Goal: Task Accomplishment & Management: Manage account settings

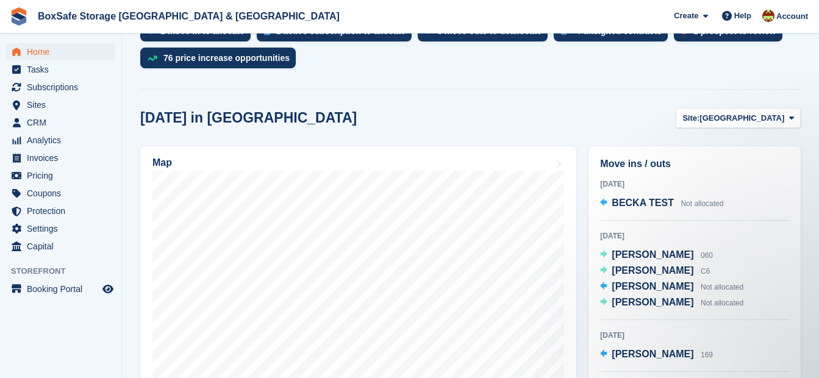
scroll to position [313, 0]
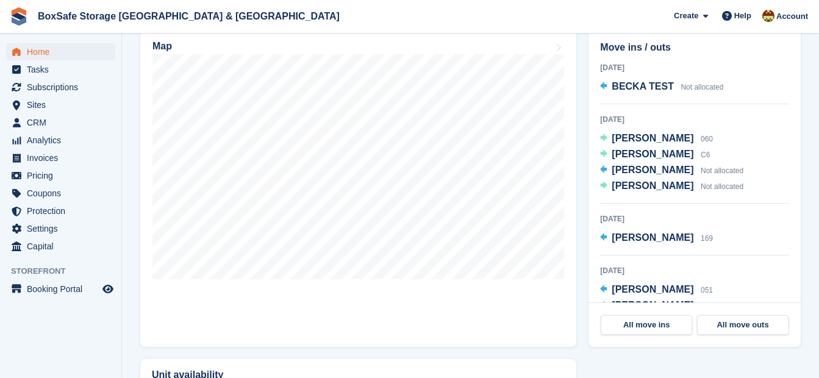
scroll to position [429, 0]
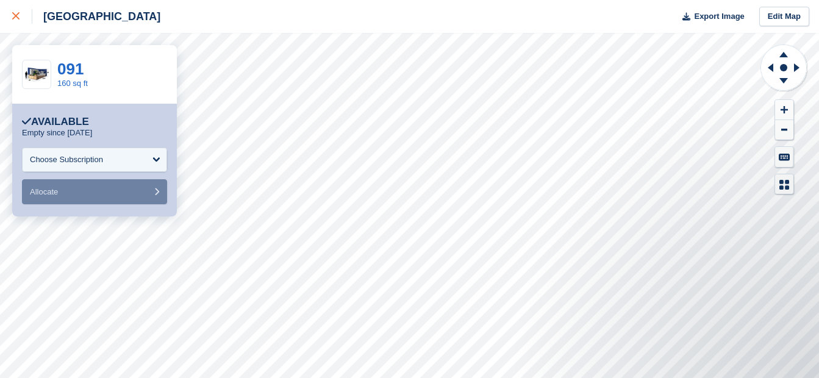
click at [7, 23] on link at bounding box center [16, 16] width 32 height 33
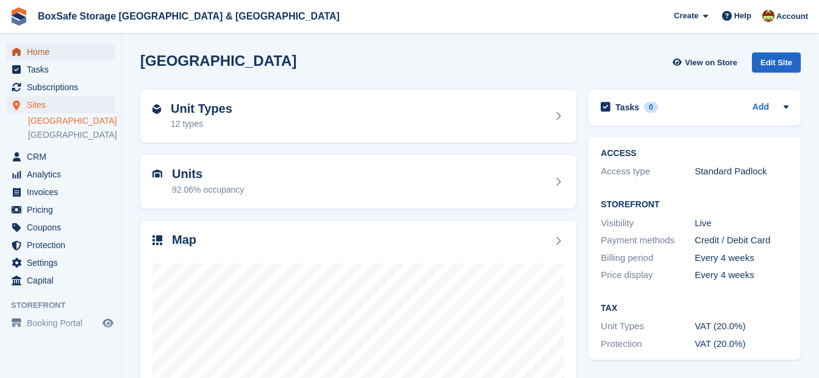
click at [51, 56] on span "Home" at bounding box center [63, 51] width 73 height 17
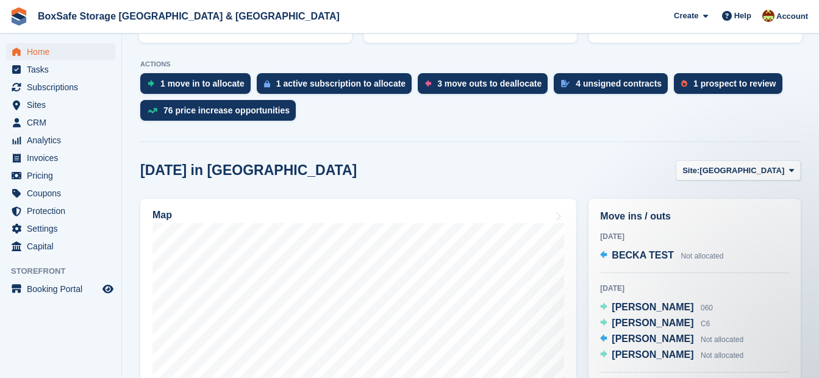
scroll to position [254, 0]
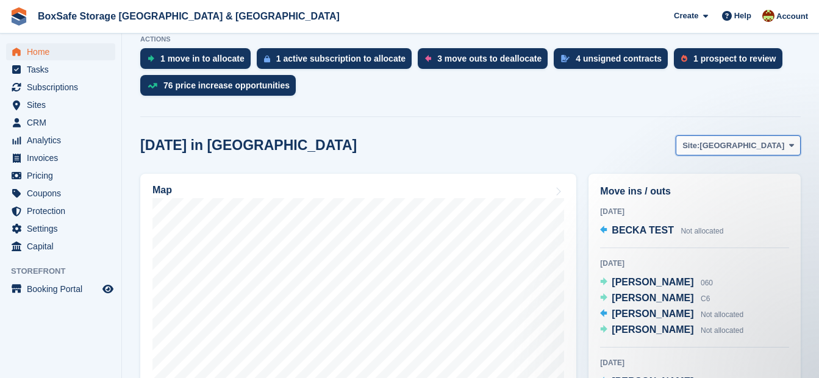
click at [765, 146] on span "[GEOGRAPHIC_DATA]" at bounding box center [742, 146] width 85 height 12
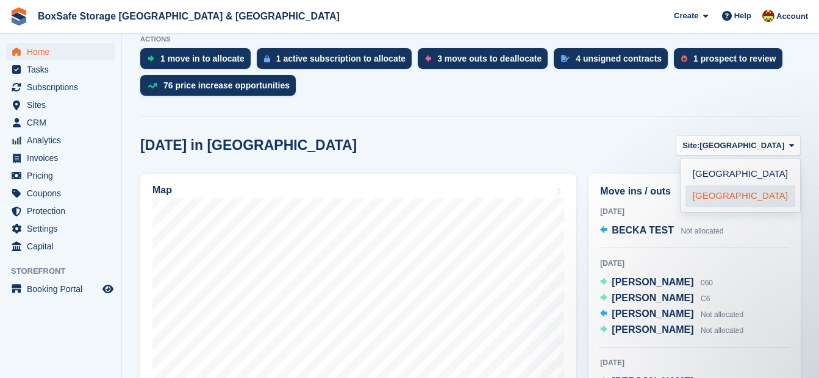
click at [717, 196] on link "[GEOGRAPHIC_DATA]" at bounding box center [741, 196] width 110 height 22
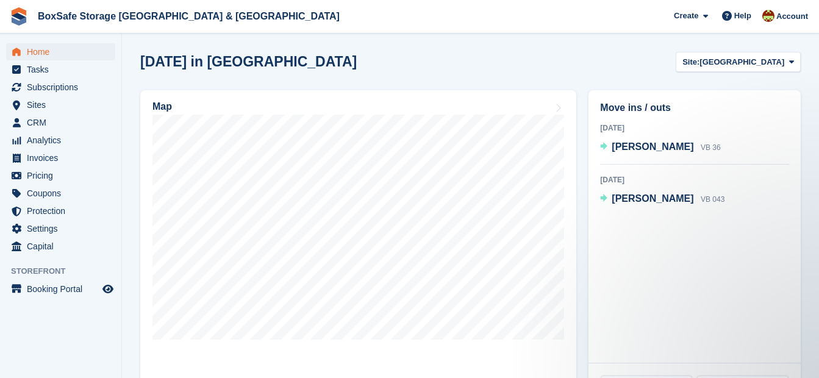
scroll to position [341, 0]
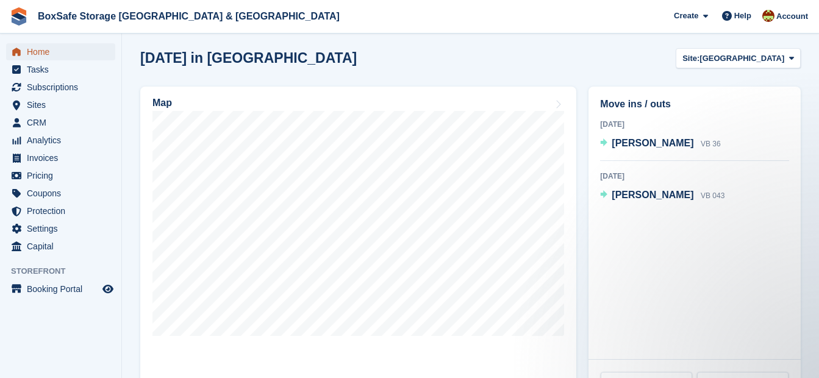
click at [62, 49] on span "Home" at bounding box center [63, 51] width 73 height 17
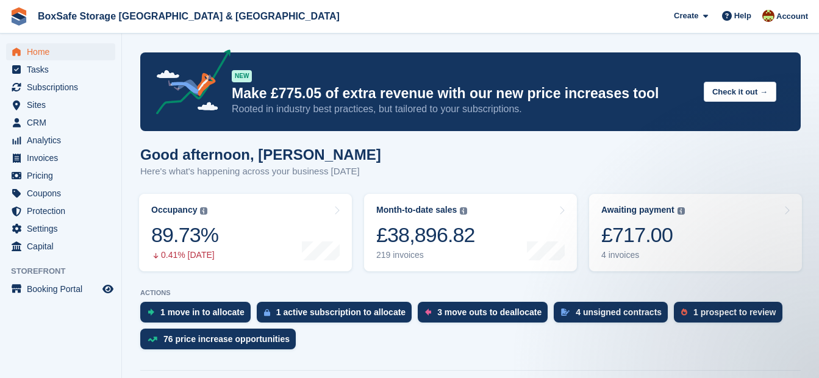
scroll to position [0, 0]
click at [683, 243] on link "Awaiting payment The total outstanding balance on all open invoices. £717.00 4 …" at bounding box center [695, 232] width 213 height 77
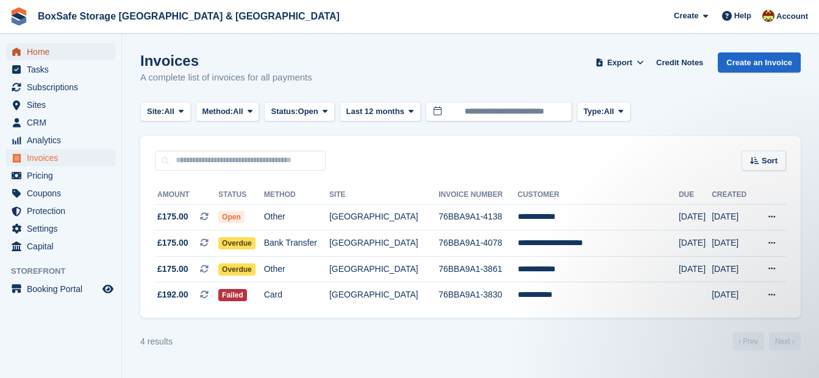
click at [59, 48] on span "Home" at bounding box center [63, 51] width 73 height 17
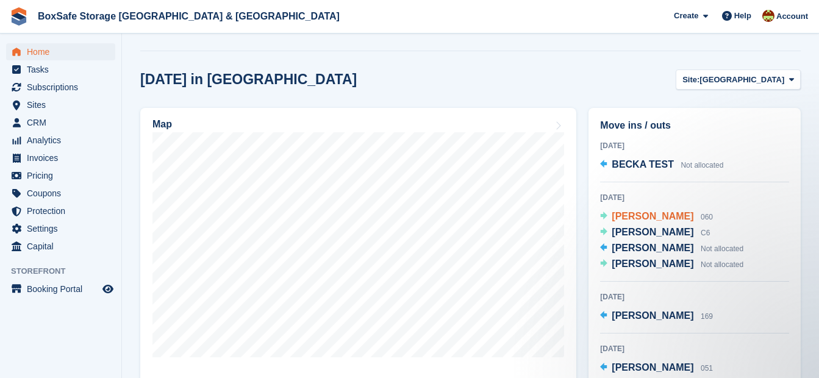
click at [648, 218] on span "[PERSON_NAME]" at bounding box center [653, 216] width 82 height 10
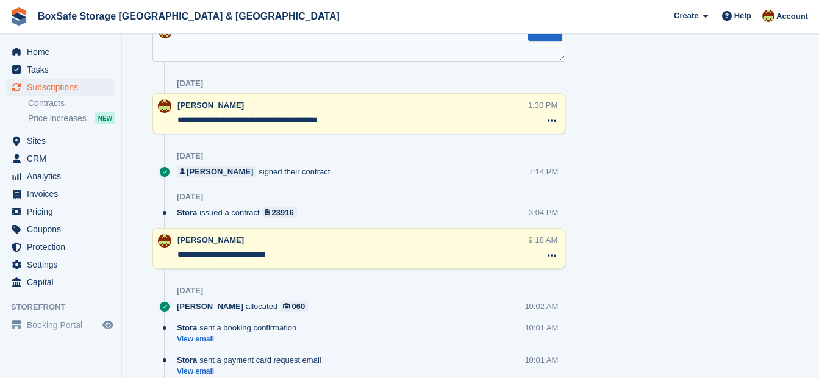
scroll to position [528, 0]
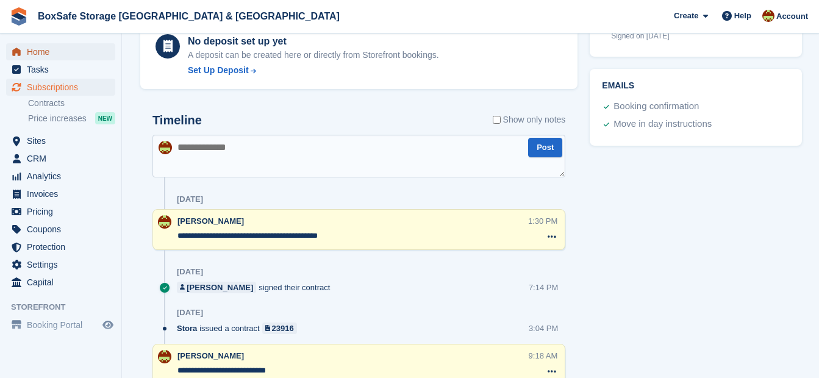
click at [55, 54] on span "Home" at bounding box center [63, 51] width 73 height 17
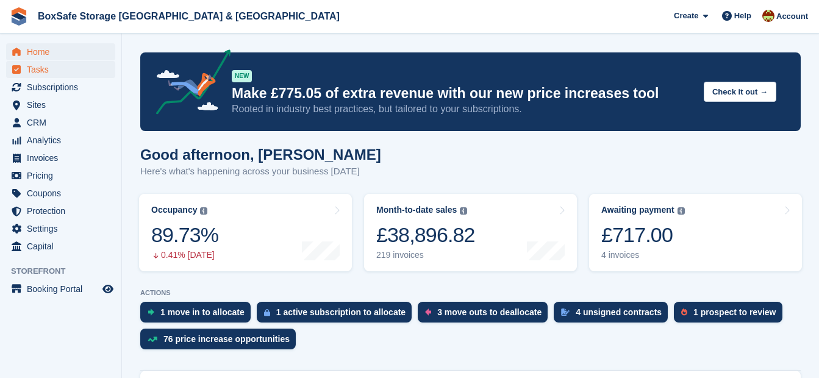
click at [661, 248] on div "£717.00" at bounding box center [643, 235] width 84 height 25
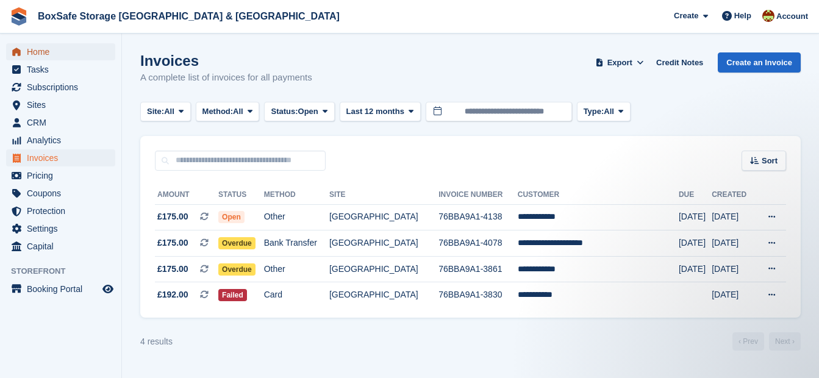
click at [68, 50] on span "Home" at bounding box center [63, 51] width 73 height 17
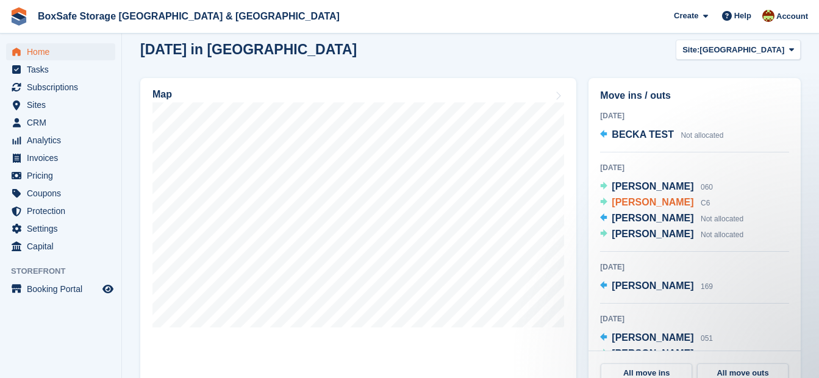
click at [643, 206] on span "[PERSON_NAME]" at bounding box center [653, 202] width 82 height 10
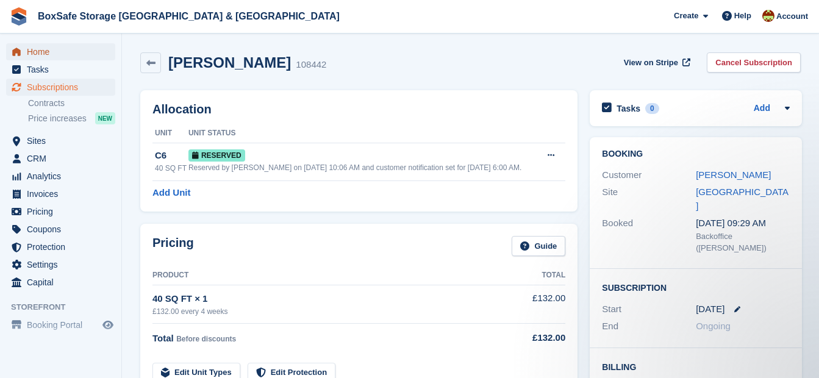
click at [35, 52] on span "Home" at bounding box center [63, 51] width 73 height 17
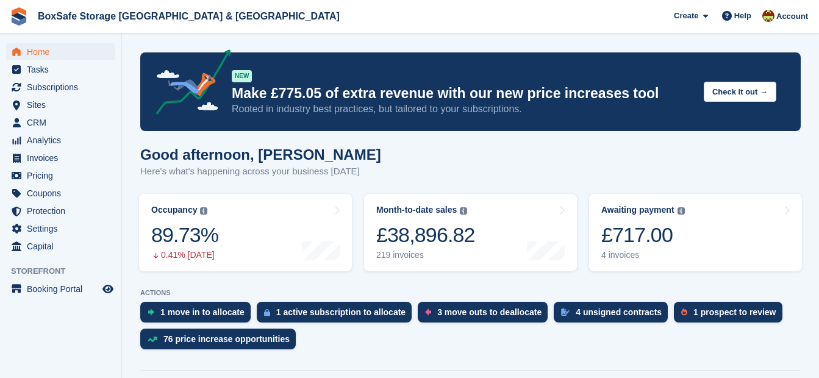
scroll to position [400, 0]
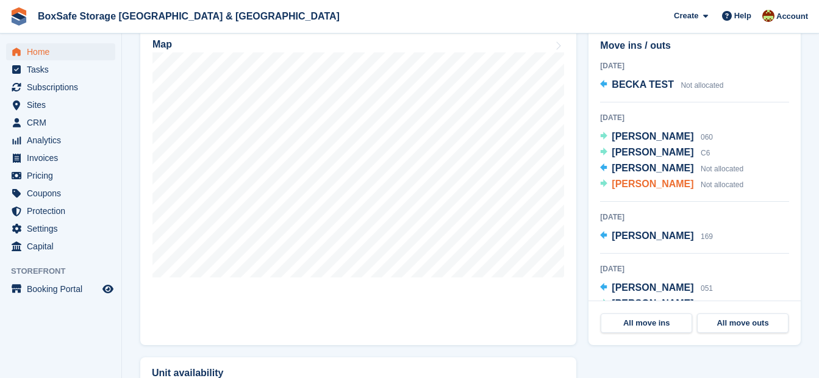
click at [642, 188] on span "[PERSON_NAME]" at bounding box center [653, 184] width 82 height 10
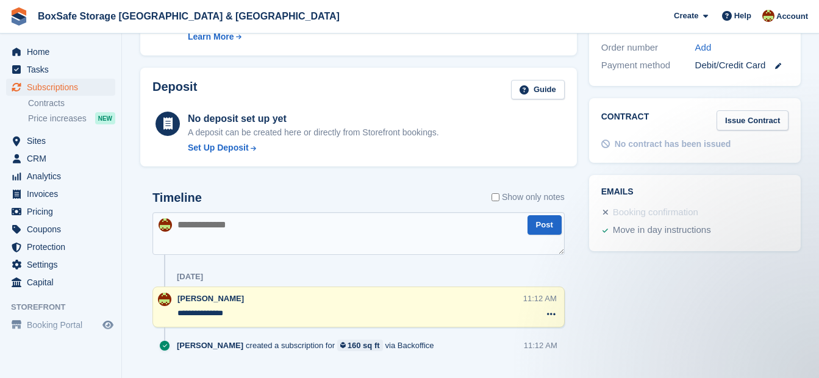
drag, startPoint x: 825, startPoint y: 245, endPoint x: 764, endPoint y: 312, distance: 90.7
click at [764, 312] on div "Tasks 0 Add No tasks related to Subscription #109955 Booking Customer Ian Walke…" at bounding box center [695, 35] width 224 height 715
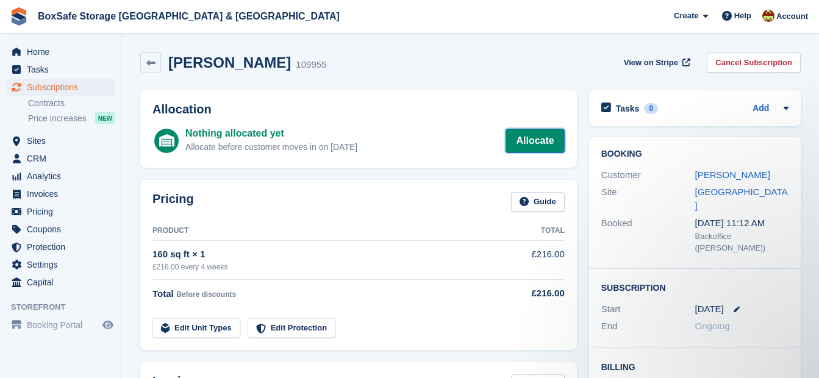
click at [532, 145] on link "Allocate" at bounding box center [535, 141] width 59 height 24
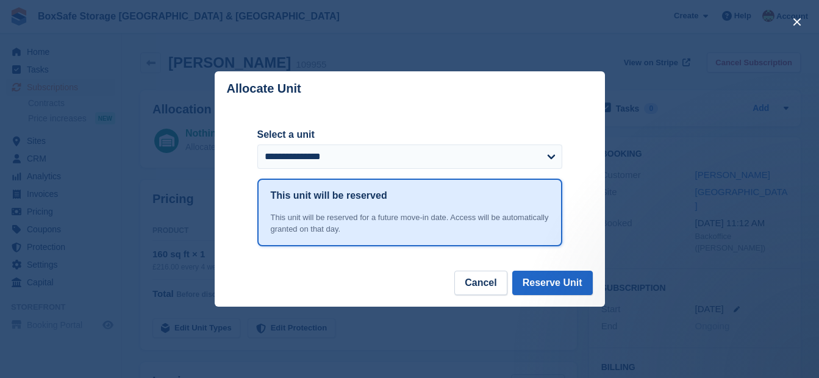
click at [444, 178] on form "**********" at bounding box center [409, 152] width 305 height 51
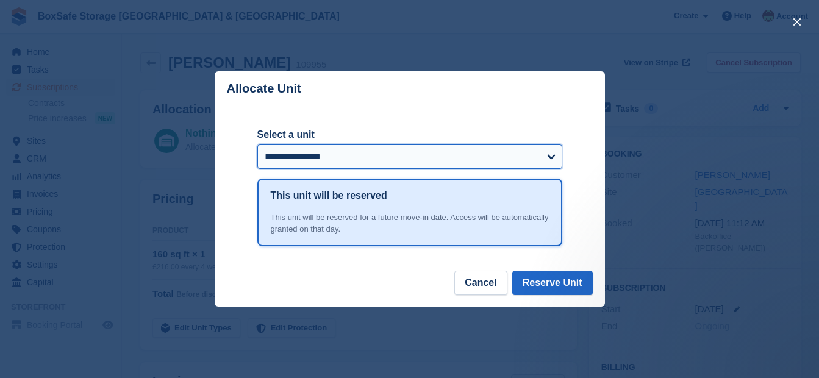
click at [444, 158] on select "**********" at bounding box center [409, 157] width 305 height 24
select select "*****"
click at [257, 145] on select "**********" at bounding box center [409, 157] width 305 height 24
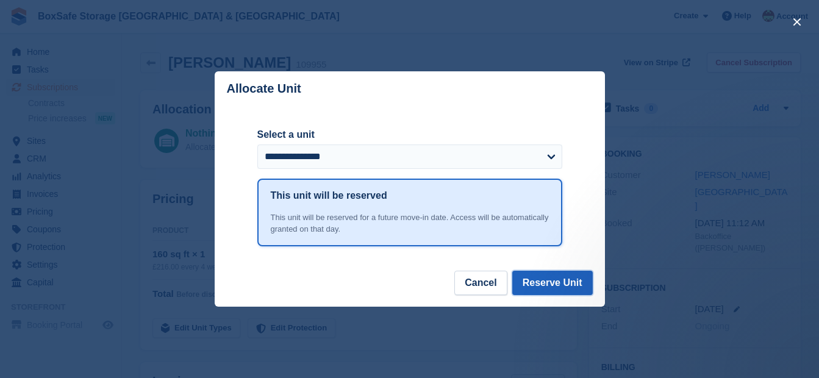
click at [548, 287] on button "Reserve Unit" at bounding box center [552, 283] width 81 height 24
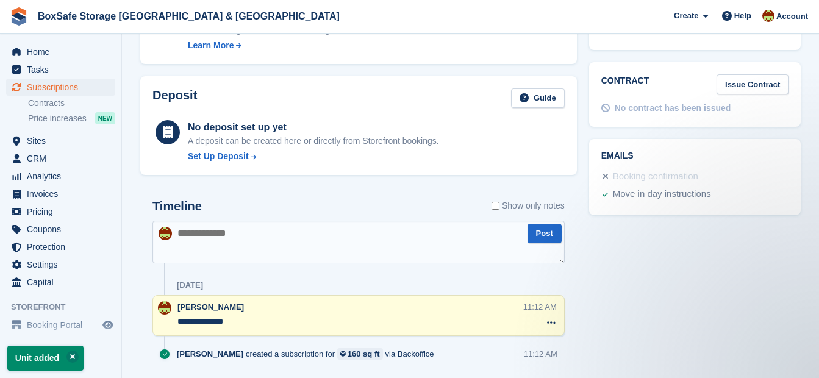
scroll to position [476, 0]
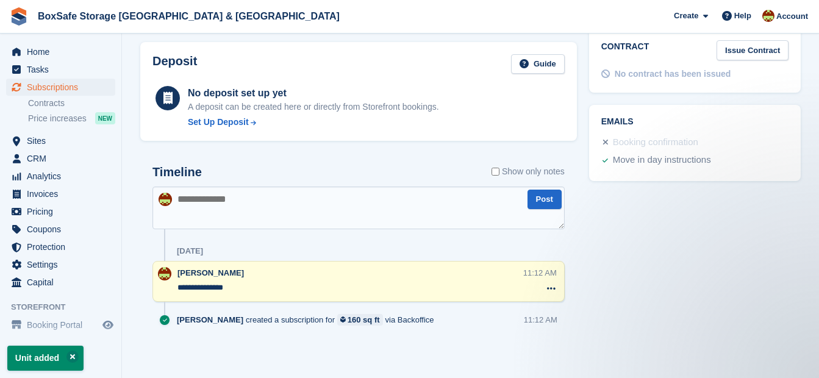
click at [429, 212] on textarea at bounding box center [358, 208] width 412 height 43
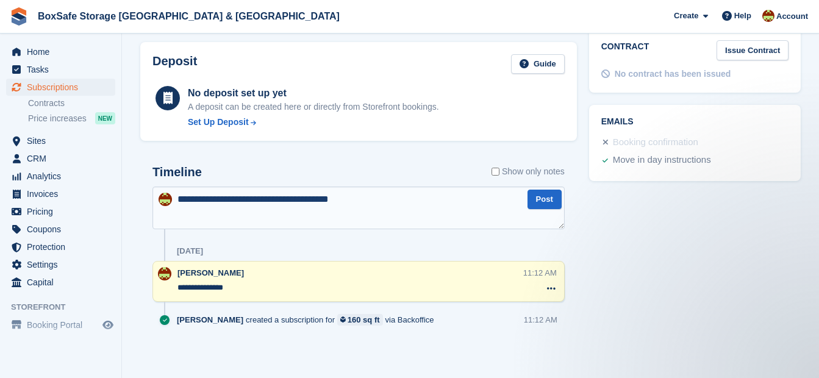
type textarea "**********"
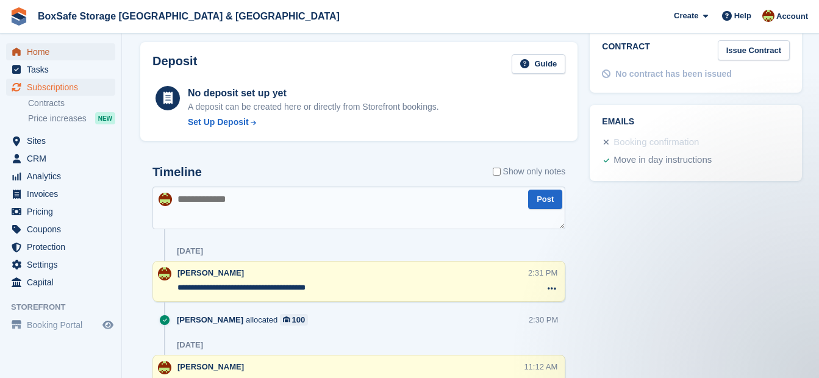
click at [45, 48] on span "Home" at bounding box center [63, 51] width 73 height 17
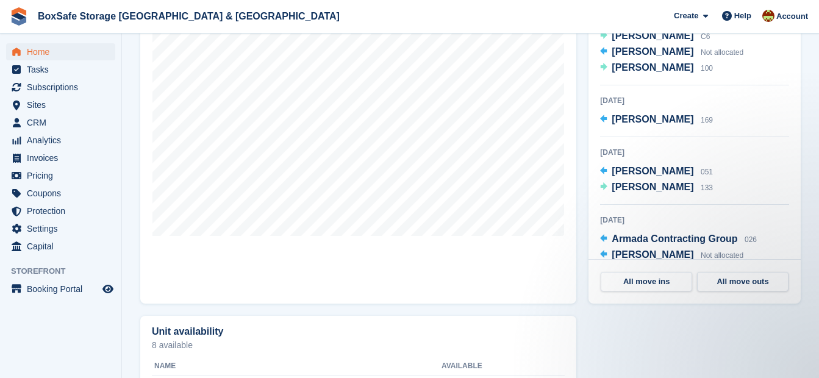
scroll to position [79, 0]
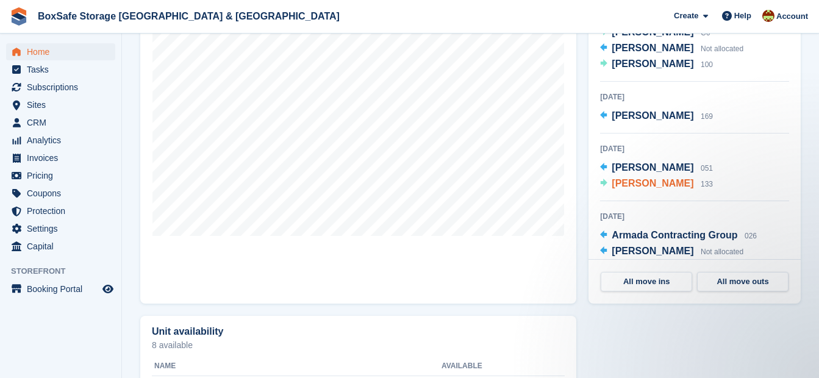
click at [647, 184] on span "[PERSON_NAME]" at bounding box center [653, 183] width 82 height 10
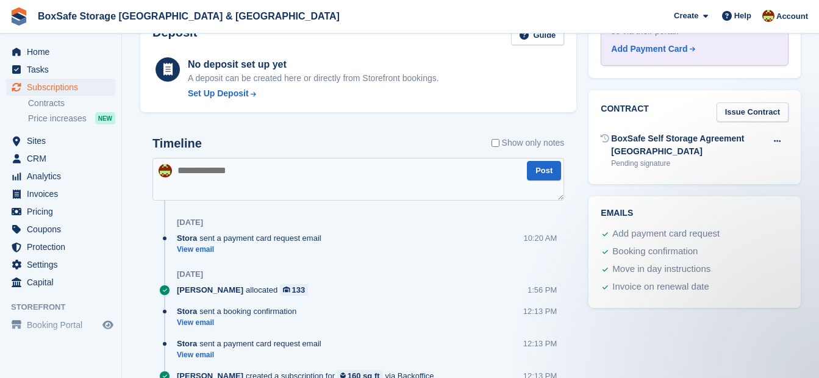
scroll to position [546, 0]
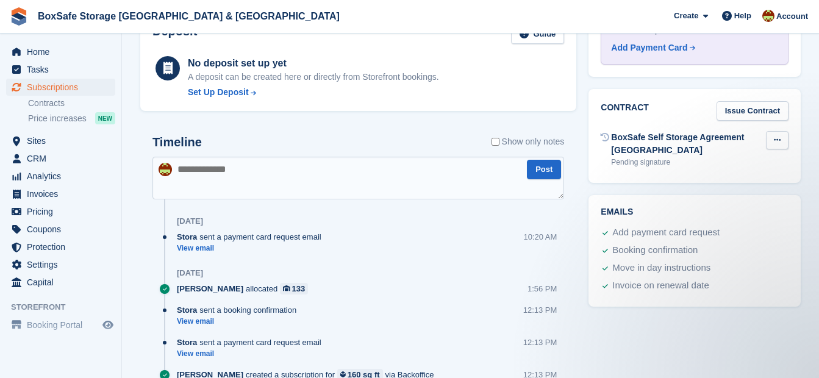
click at [775, 136] on icon at bounding box center [777, 140] width 7 height 8
drag, startPoint x: 786, startPoint y: 22, endPoint x: 789, endPoint y: 290, distance: 267.8
drag, startPoint x: 825, startPoint y: 291, endPoint x: 799, endPoint y: 257, distance: 43.1
click at [799, 257] on div "Emails Add payment card request Booking confirmation Move in day instructions I…" at bounding box center [695, 251] width 212 height 112
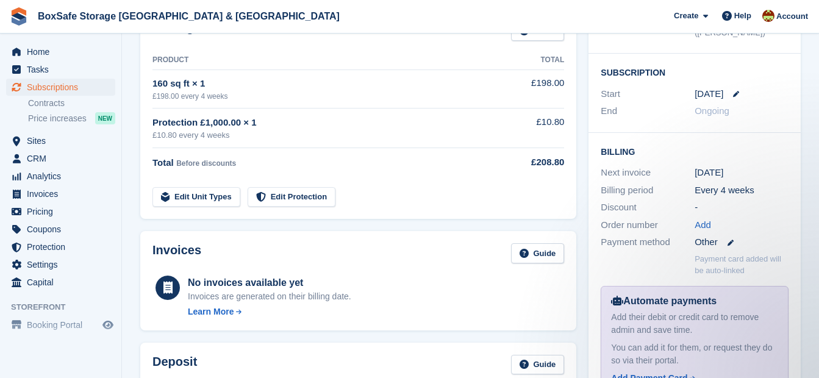
scroll to position [0, 0]
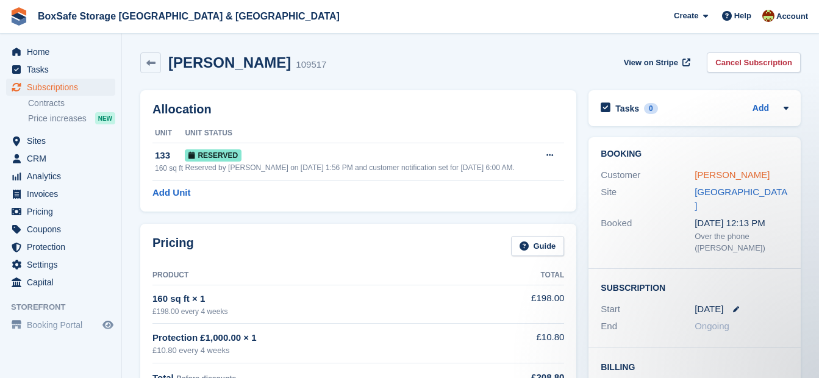
click at [696, 173] on link "David Sutton" at bounding box center [732, 175] width 75 height 10
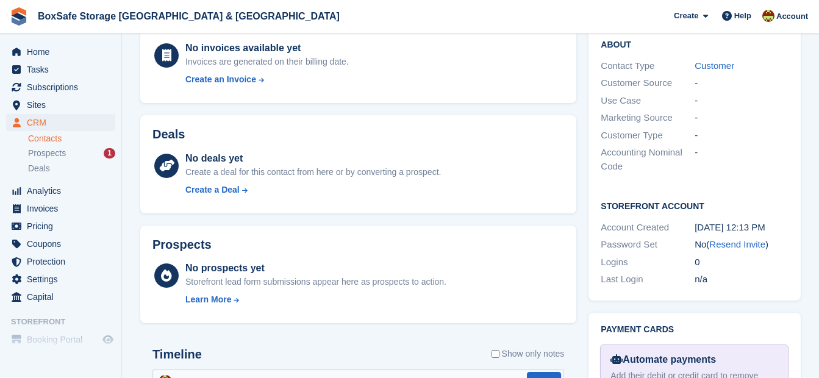
scroll to position [351, 0]
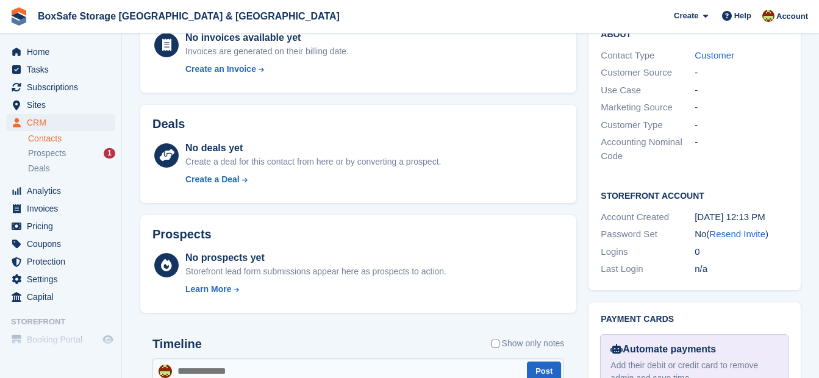
click at [751, 229] on link "Resend Invite" at bounding box center [737, 234] width 56 height 10
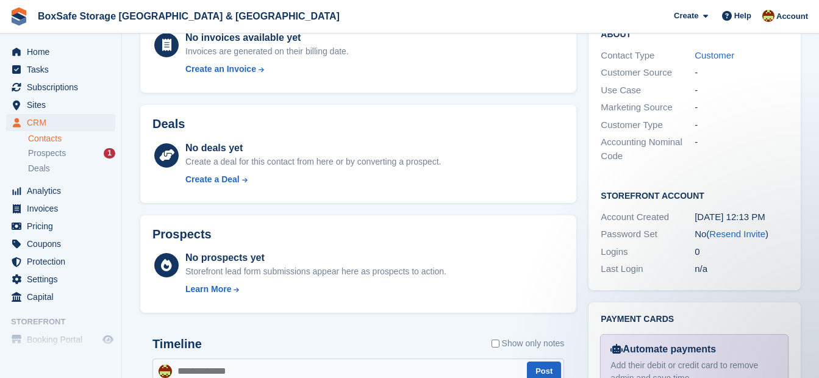
scroll to position [0, 0]
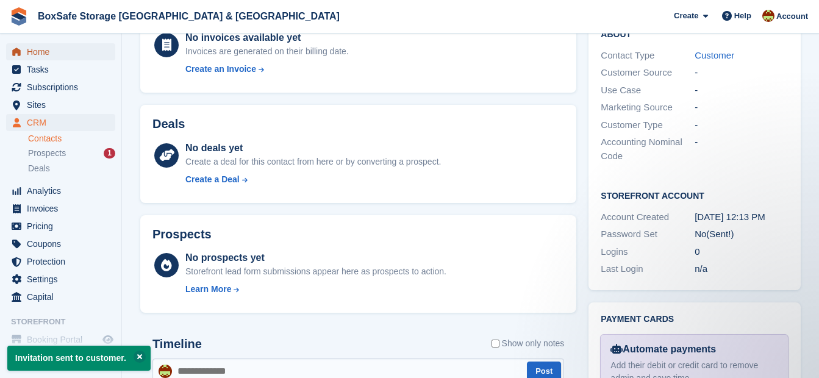
click at [40, 56] on span "Home" at bounding box center [63, 51] width 73 height 17
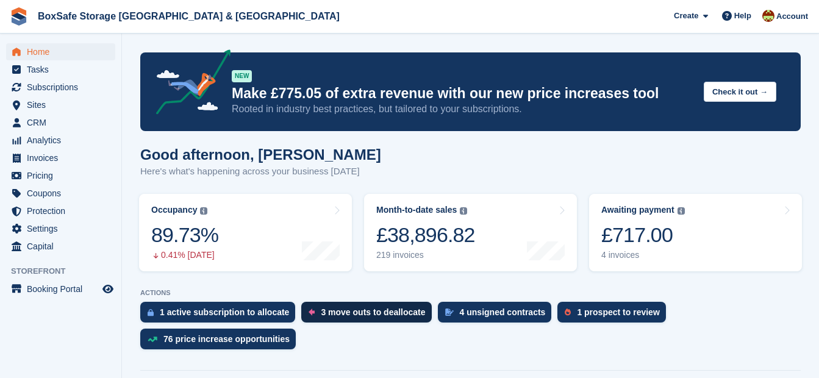
click at [378, 310] on div "3 move outs to deallocate" at bounding box center [373, 312] width 104 height 10
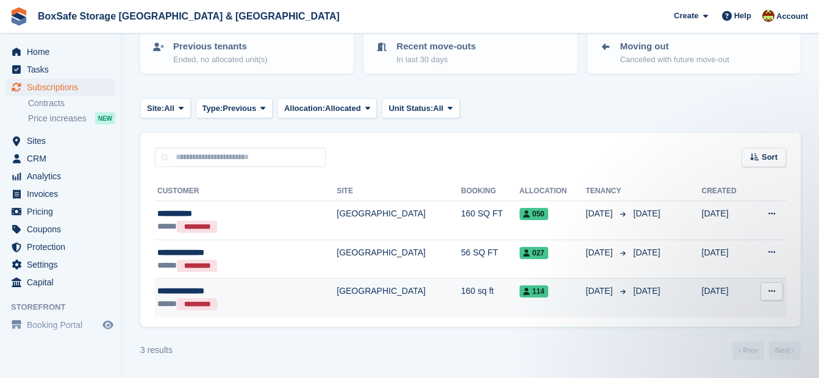
click at [205, 288] on div "**********" at bounding box center [220, 291] width 127 height 13
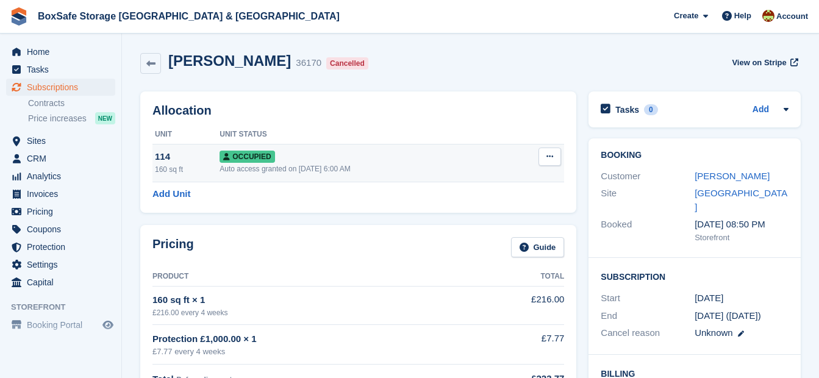
click at [552, 163] on button at bounding box center [550, 157] width 23 height 18
click at [466, 221] on p "Deallocate" at bounding box center [503, 223] width 106 height 16
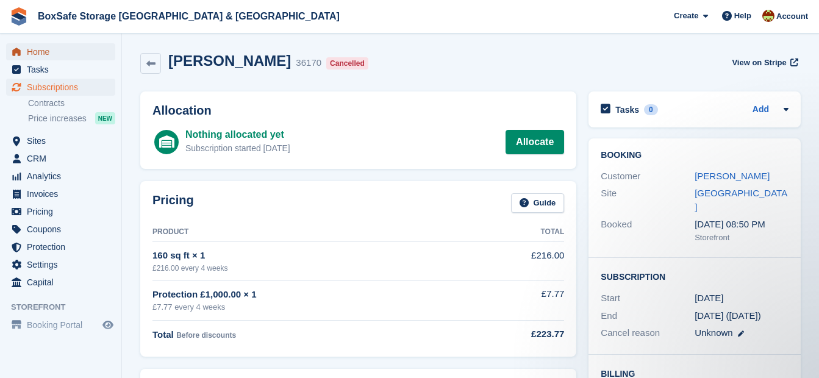
click at [46, 49] on span "Home" at bounding box center [63, 51] width 73 height 17
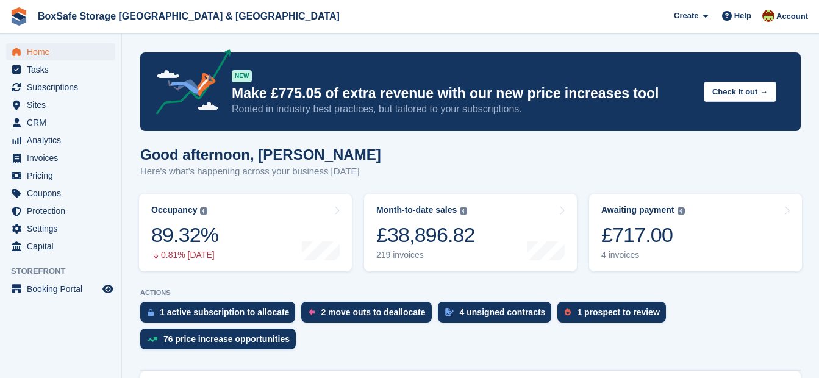
click at [470, 311] on div "4 unsigned contracts" at bounding box center [503, 312] width 86 height 10
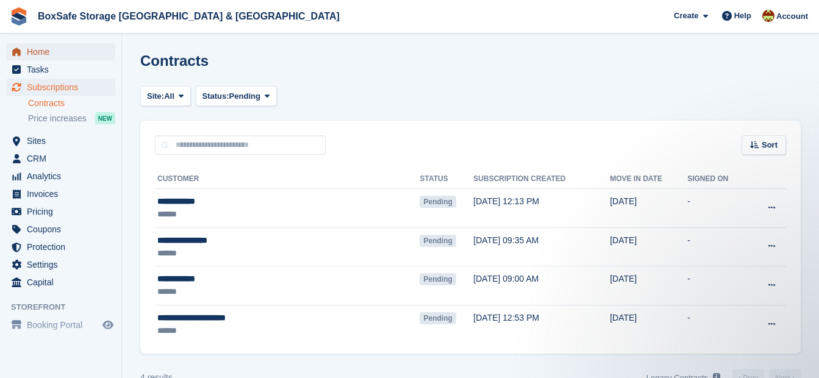
click at [48, 48] on span "Home" at bounding box center [63, 51] width 73 height 17
